Goal: Information Seeking & Learning: Learn about a topic

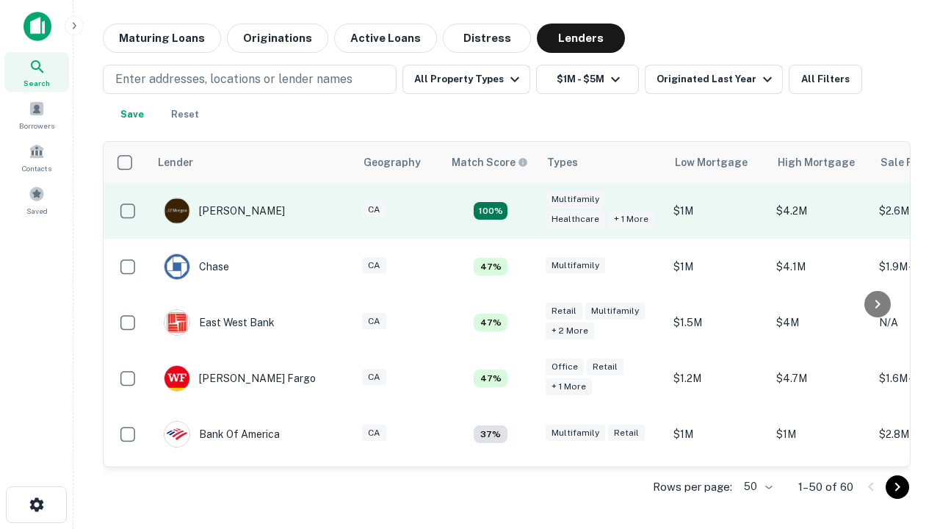
click at [522, 211] on td "100%" at bounding box center [491, 211] width 96 height 56
